Goal: Transaction & Acquisition: Purchase product/service

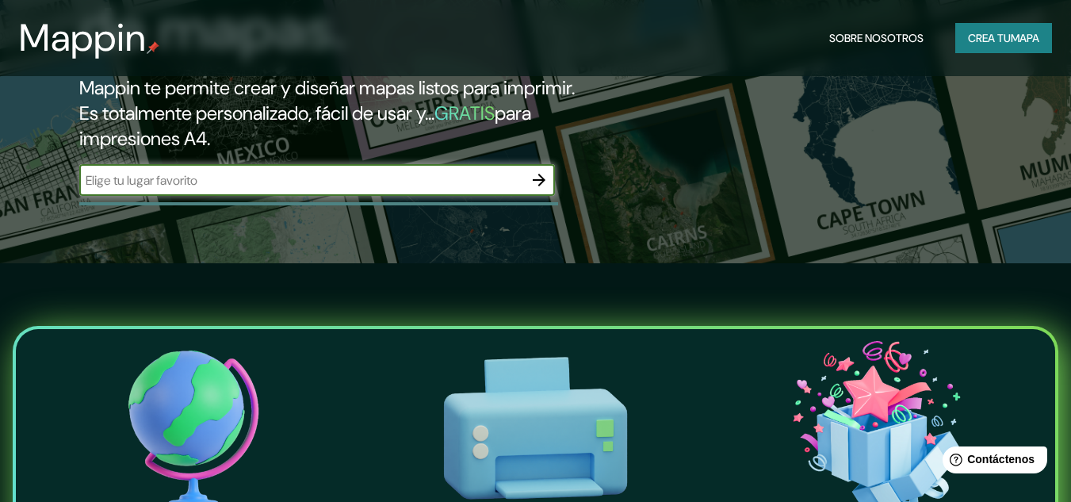
scroll to position [79, 0]
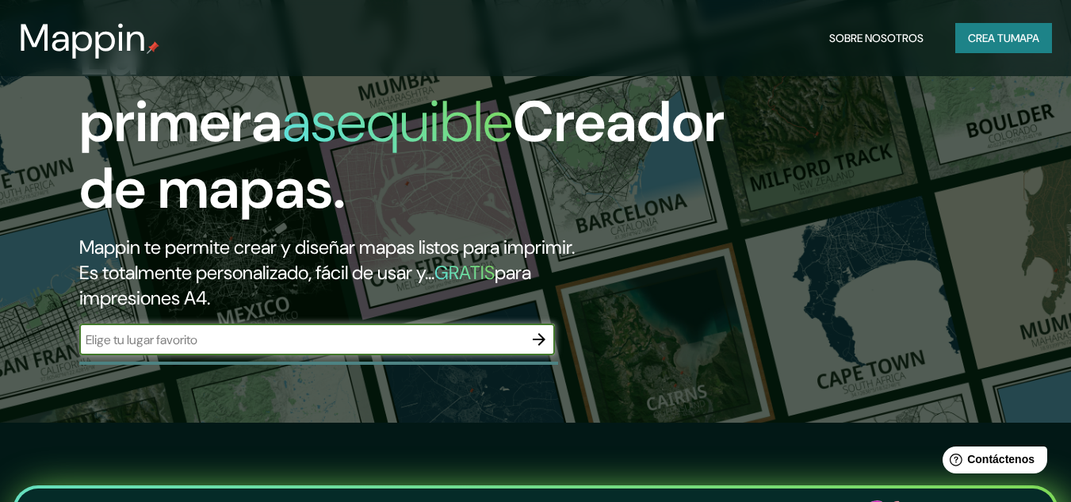
click at [202, 353] on div "​" at bounding box center [316, 339] width 475 height 32
type input "[PERSON_NAME]"
click at [296, 343] on input "[PERSON_NAME]" at bounding box center [301, 339] width 444 height 18
click at [537, 345] on icon "button" at bounding box center [538, 339] width 19 height 19
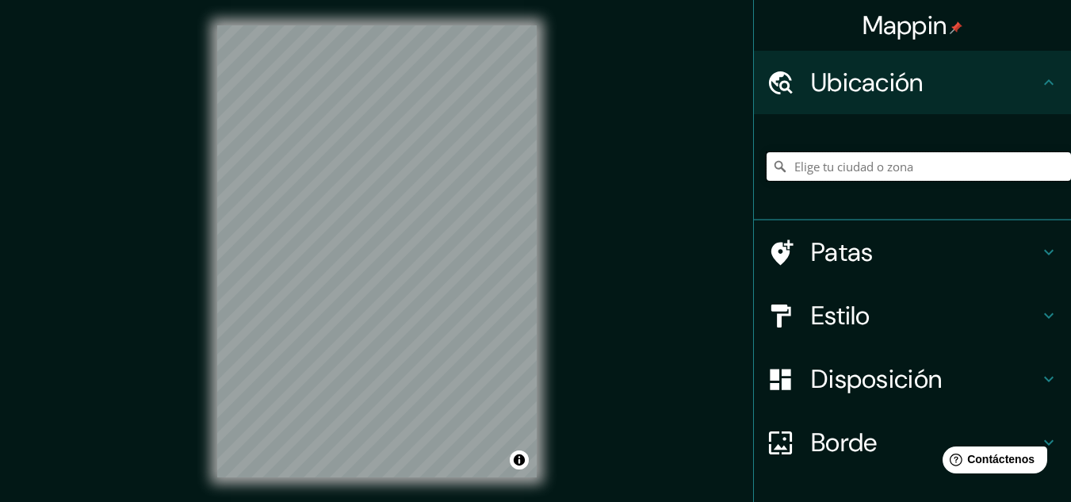
click at [891, 158] on input "Elige tu ciudad o zona" at bounding box center [918, 166] width 304 height 29
type input "Huanchaco, [GEOGRAPHIC_DATA], [GEOGRAPHIC_DATA]"
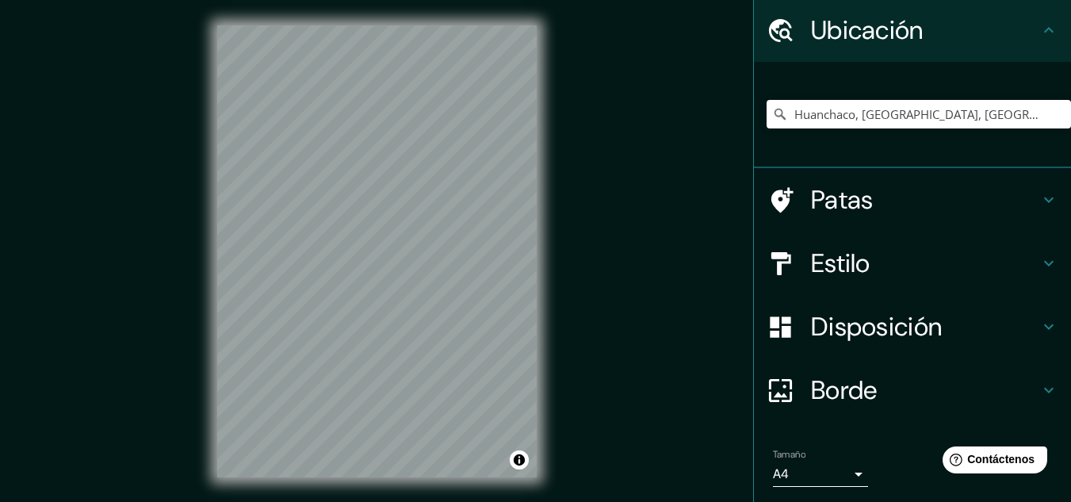
scroll to position [105, 0]
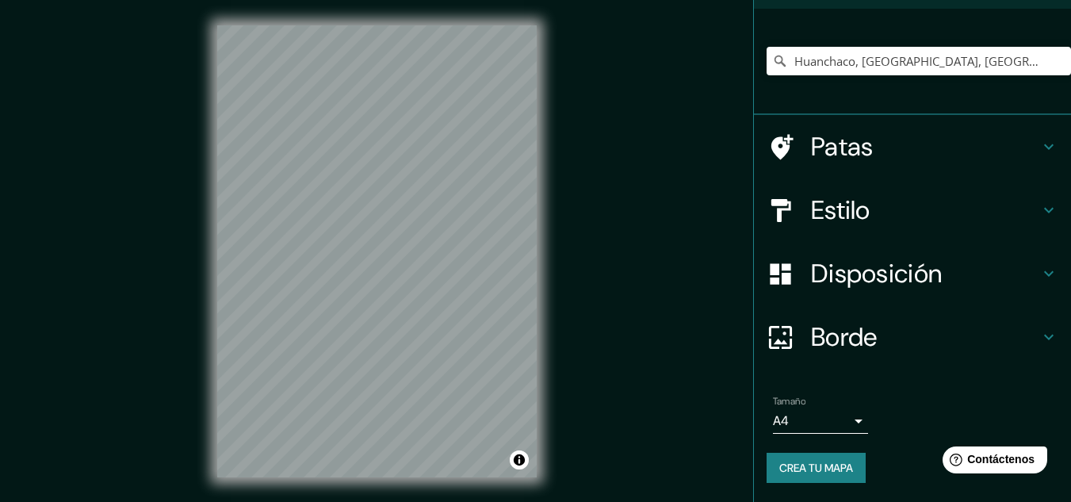
click at [808, 430] on body "Mappin Ubicación Huanchaco, [GEOGRAPHIC_DATA], [GEOGRAPHIC_DATA] [GEOGRAPHIC_DA…" at bounding box center [535, 251] width 1071 height 502
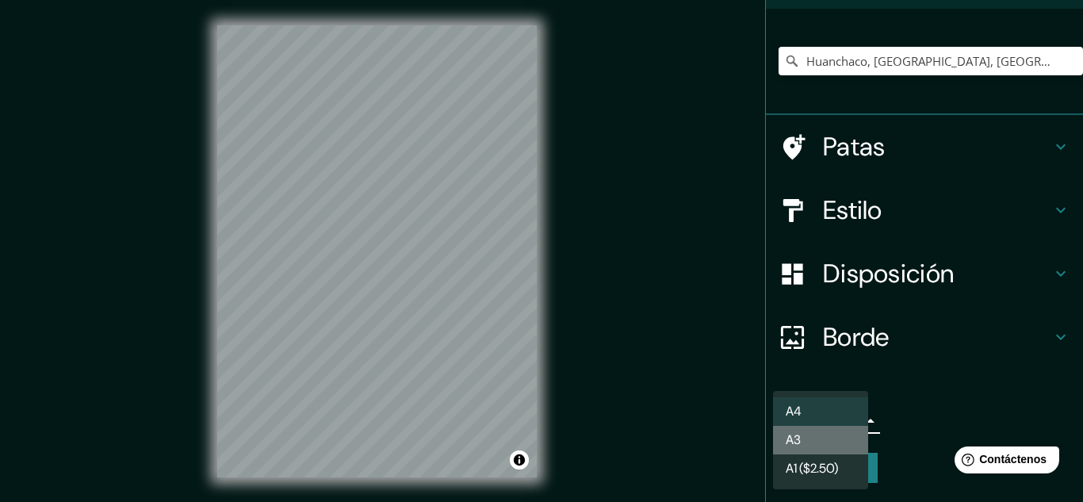
click at [808, 447] on li "A3" at bounding box center [820, 440] width 95 height 29
type input "a4"
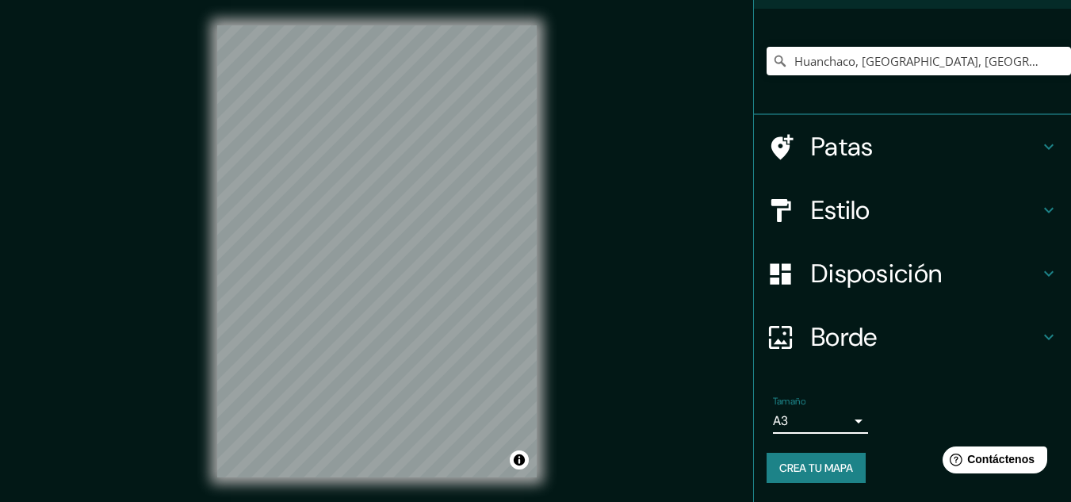
click at [803, 468] on font "Crea tu mapa" at bounding box center [816, 467] width 74 height 14
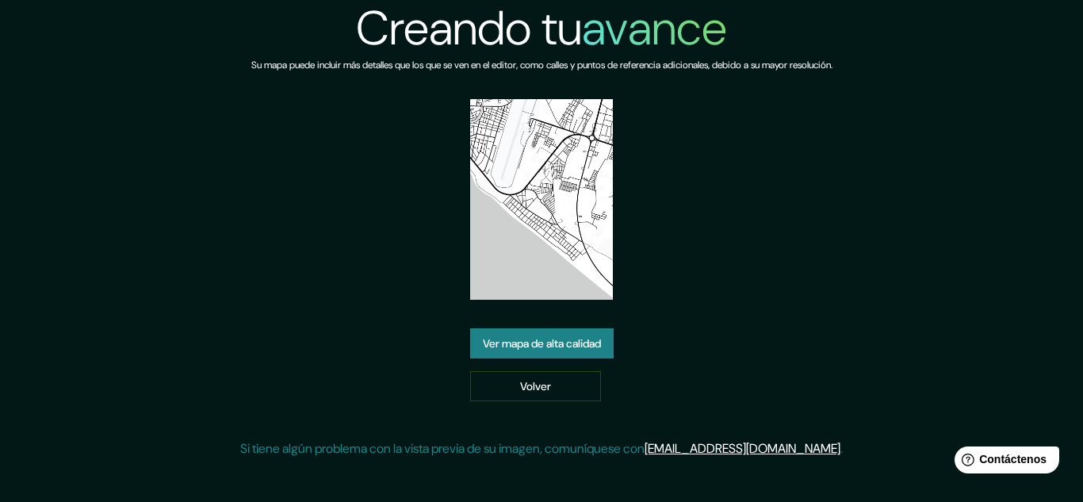
click at [500, 352] on font "Ver mapa de alta calidad" at bounding box center [542, 343] width 118 height 21
